Goal: Task Accomplishment & Management: Manage account settings

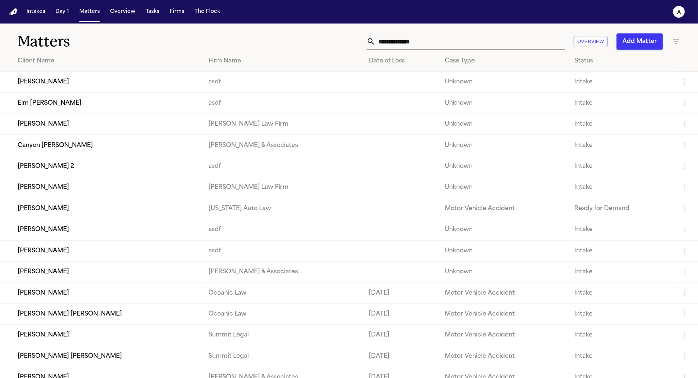
click at [57, 83] on td "[PERSON_NAME]" at bounding box center [101, 82] width 203 height 21
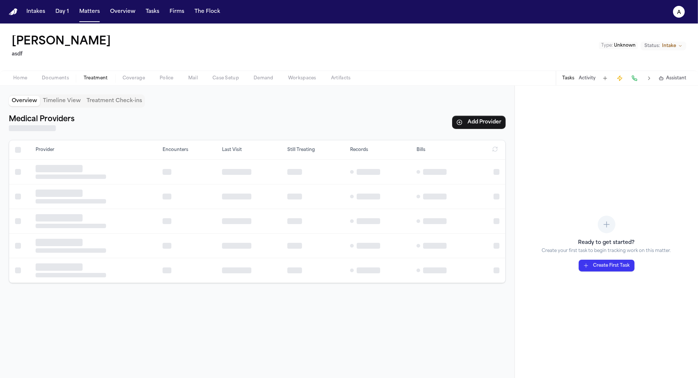
click at [97, 79] on span "Treatment" at bounding box center [96, 78] width 24 height 6
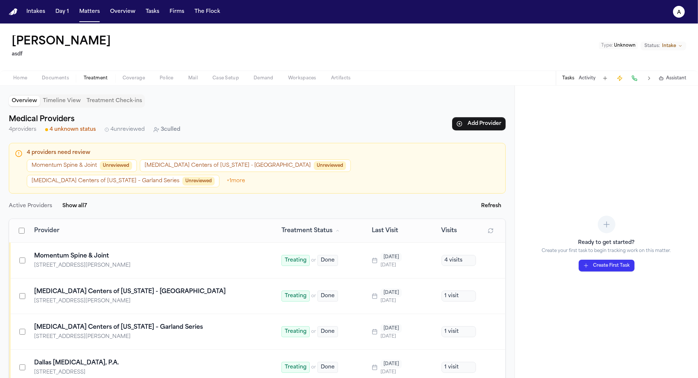
click at [161, 130] on span "3 culled" at bounding box center [170, 129] width 19 height 7
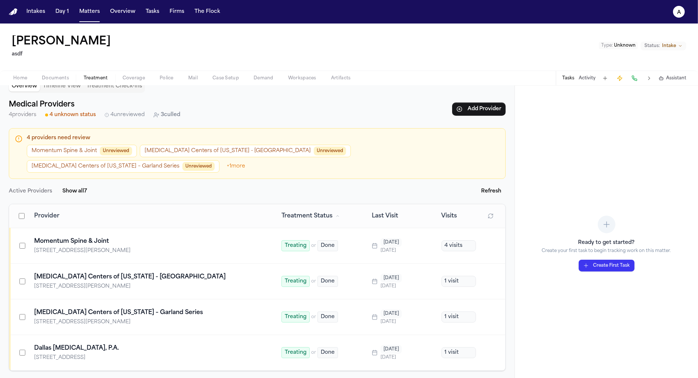
click at [32, 360] on div "4 providers need review Momentum Spine & Joint Unreviewed MRI Centers of Texas …" at bounding box center [257, 257] width 497 height 259
click at [32, 377] on summary "View 3 culled provider s" at bounding box center [257, 383] width 497 height 7
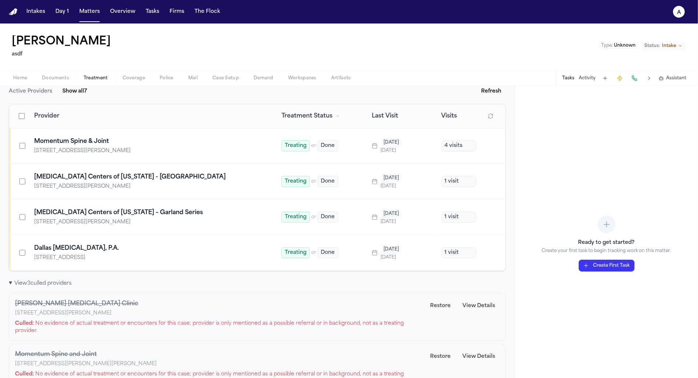
scroll to position [108, 0]
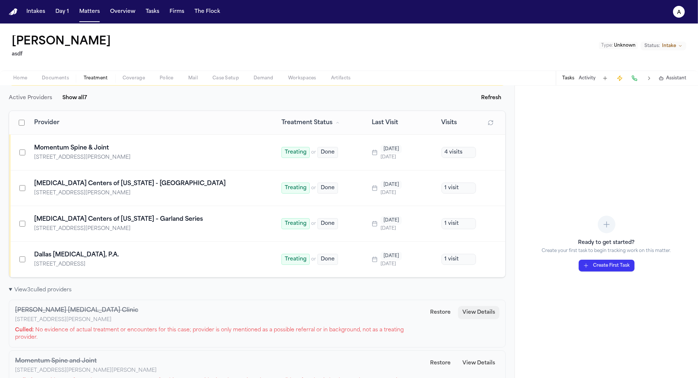
click at [486, 306] on button "View Details" at bounding box center [478, 312] width 41 height 13
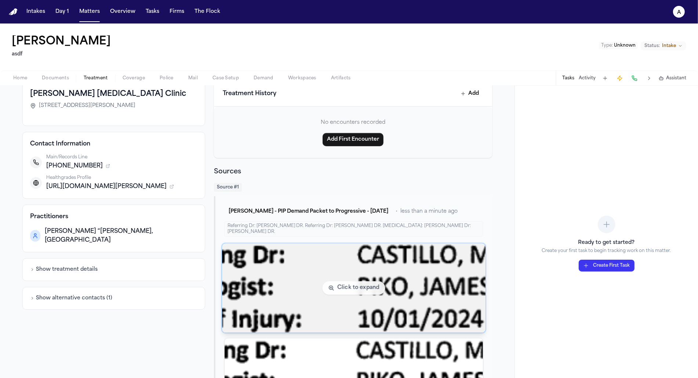
scroll to position [78, 0]
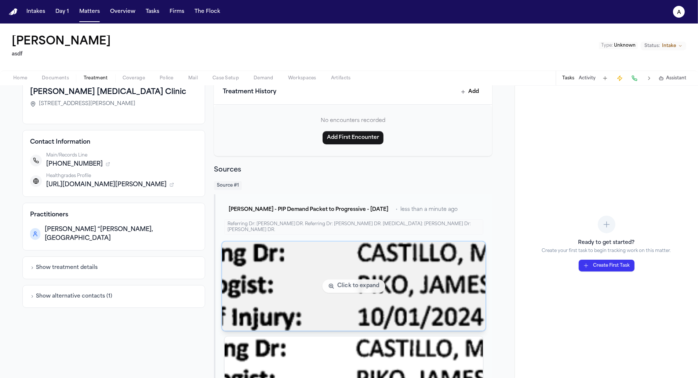
click at [370, 269] on img "View document section 5" at bounding box center [354, 286] width 264 height 89
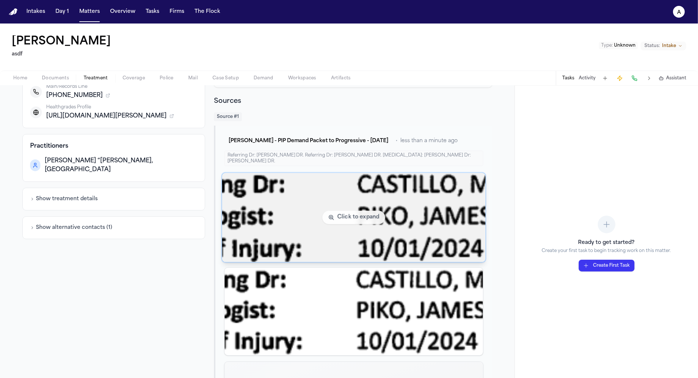
scroll to position [163, 0]
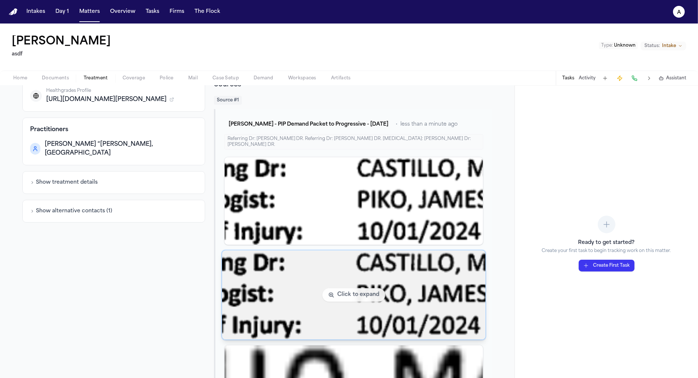
click at [246, 275] on img "View document section 5" at bounding box center [354, 294] width 264 height 89
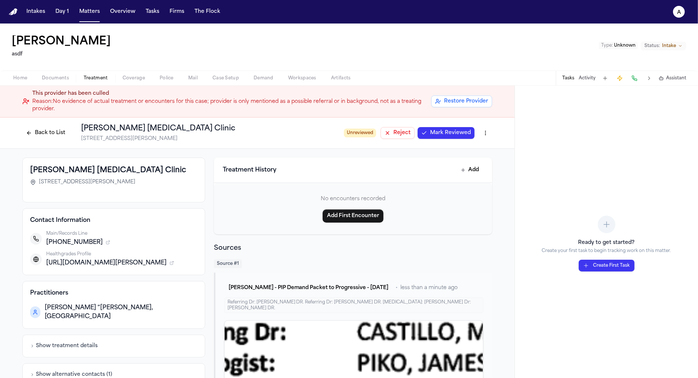
scroll to position [8, 0]
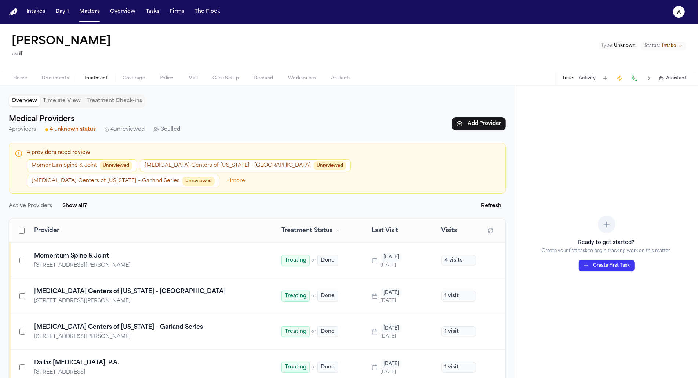
scroll to position [15, 0]
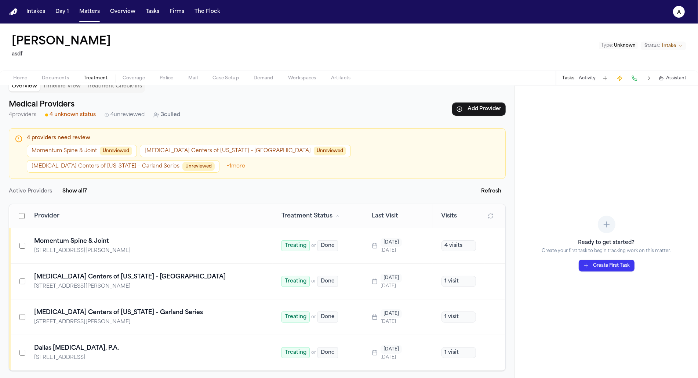
click at [52, 370] on div "Overview Timeline View Treatment Check-ins Medical Providers 4 providers 4 unkn…" at bounding box center [257, 232] width 515 height 292
click at [54, 377] on summary "View 3 culled provider s" at bounding box center [257, 383] width 497 height 7
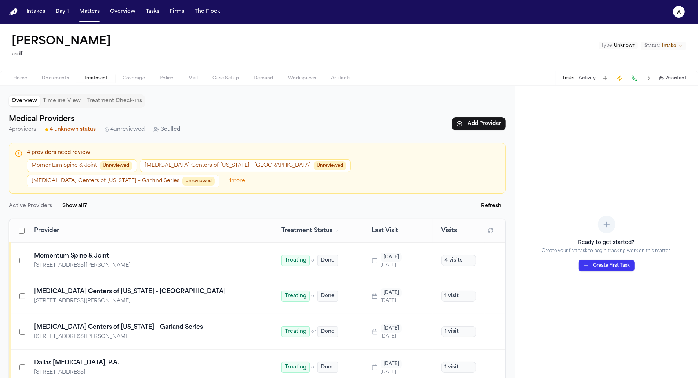
scroll to position [154, 0]
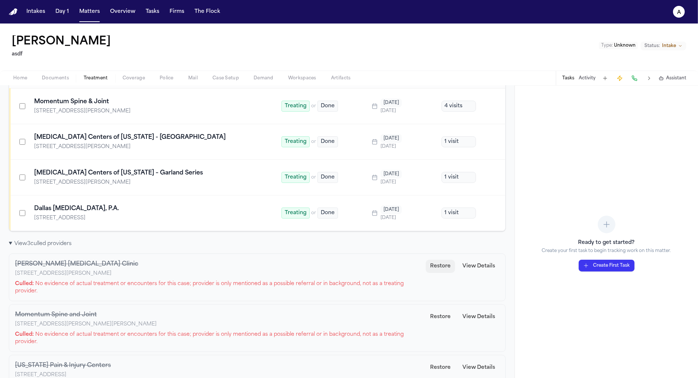
click at [439, 259] on button "Restore" at bounding box center [440, 265] width 29 height 13
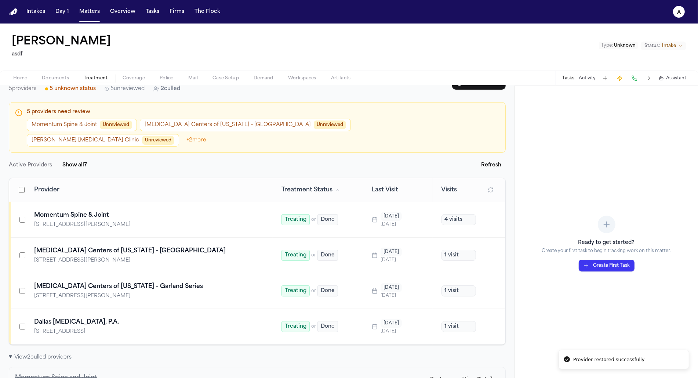
scroll to position [41, 0]
click at [179, 133] on button "Castillo Chiropractic Clinic Unreviewed" at bounding box center [103, 139] width 152 height 12
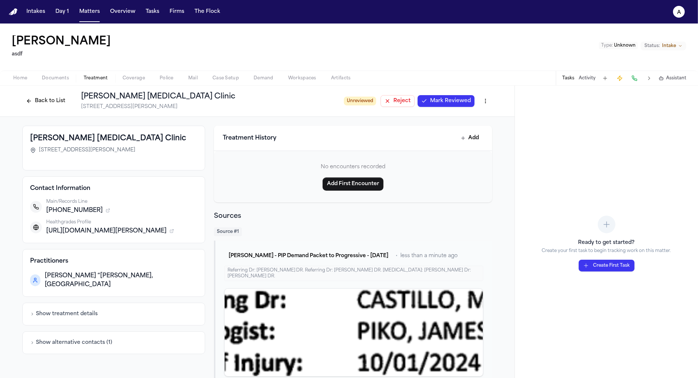
click at [28, 102] on button "Back to List" at bounding box center [45, 101] width 47 height 12
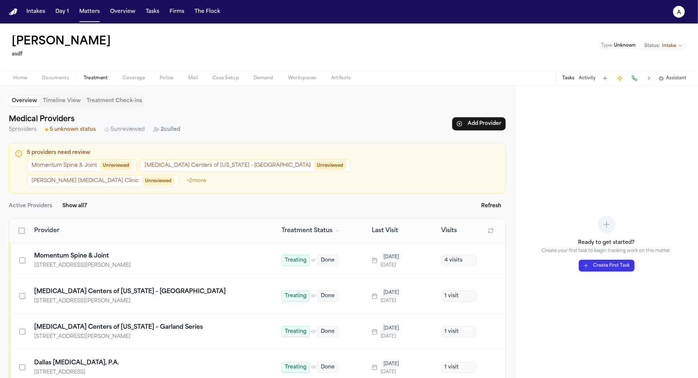
scroll to position [15, 0]
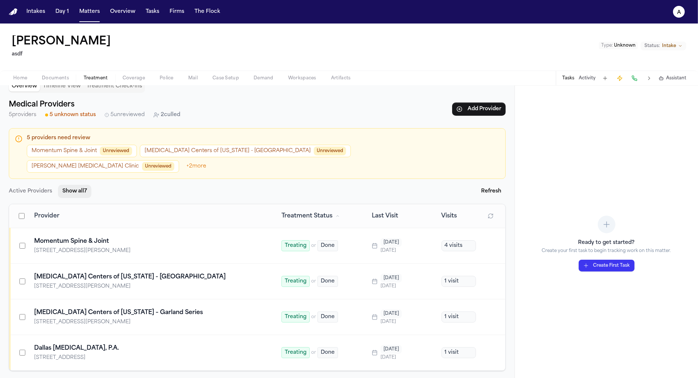
click at [74, 185] on button "Show all 7" at bounding box center [74, 191] width 33 height 13
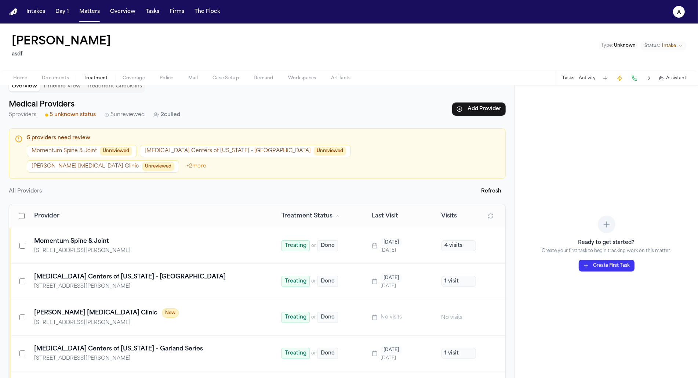
scroll to position [51, 0]
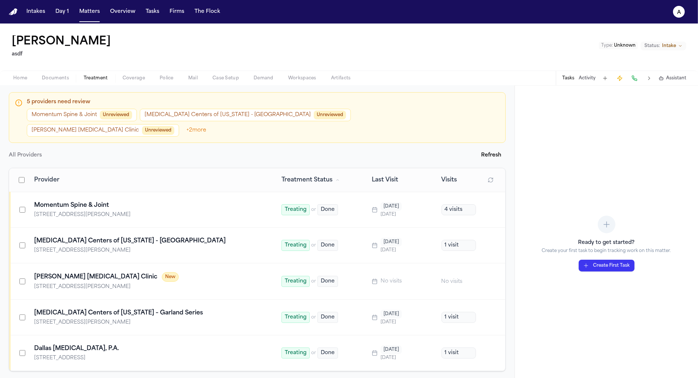
click at [50, 377] on summary "View 2 culled provider s" at bounding box center [257, 383] width 497 height 7
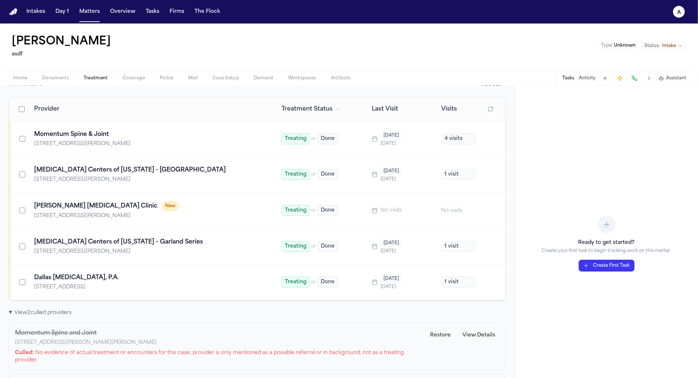
scroll to position [0, 0]
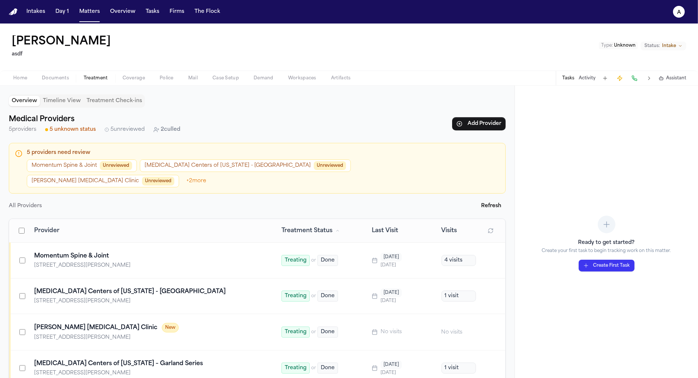
click at [65, 77] on span "Documents" at bounding box center [55, 78] width 27 height 6
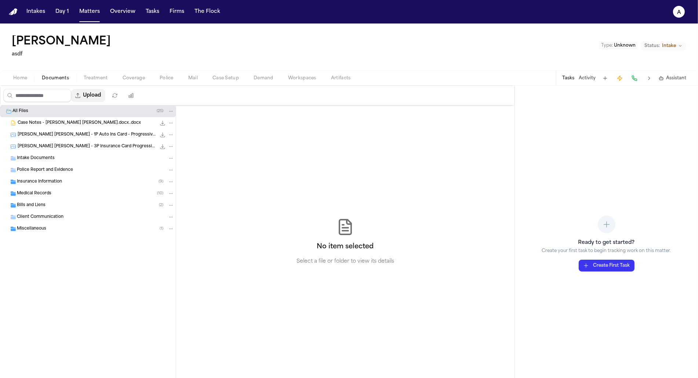
click at [92, 93] on button "Upload" at bounding box center [88, 95] width 34 height 13
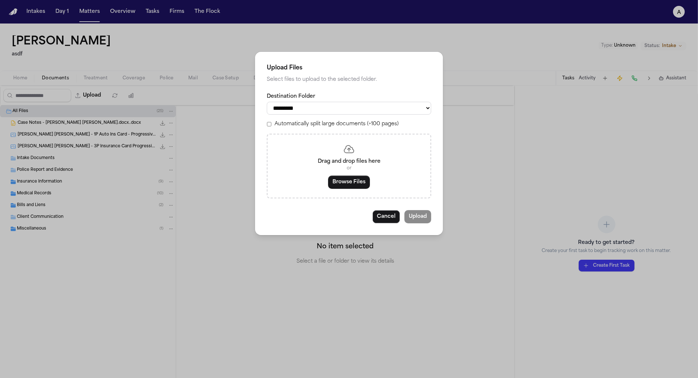
click at [349, 179] on button "Browse Files" at bounding box center [349, 181] width 42 height 13
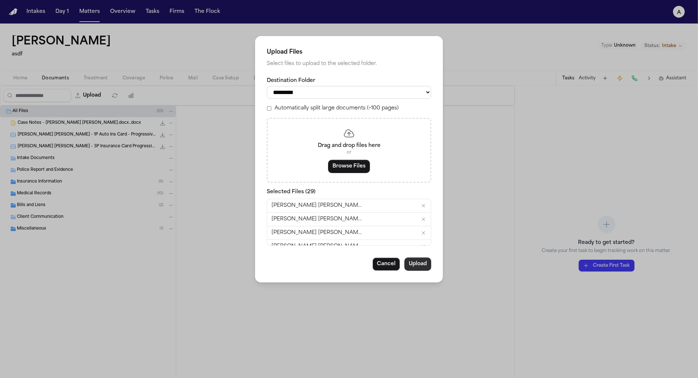
click at [411, 263] on button "Upload" at bounding box center [417, 263] width 27 height 13
